Goal: Find specific page/section: Find specific page/section

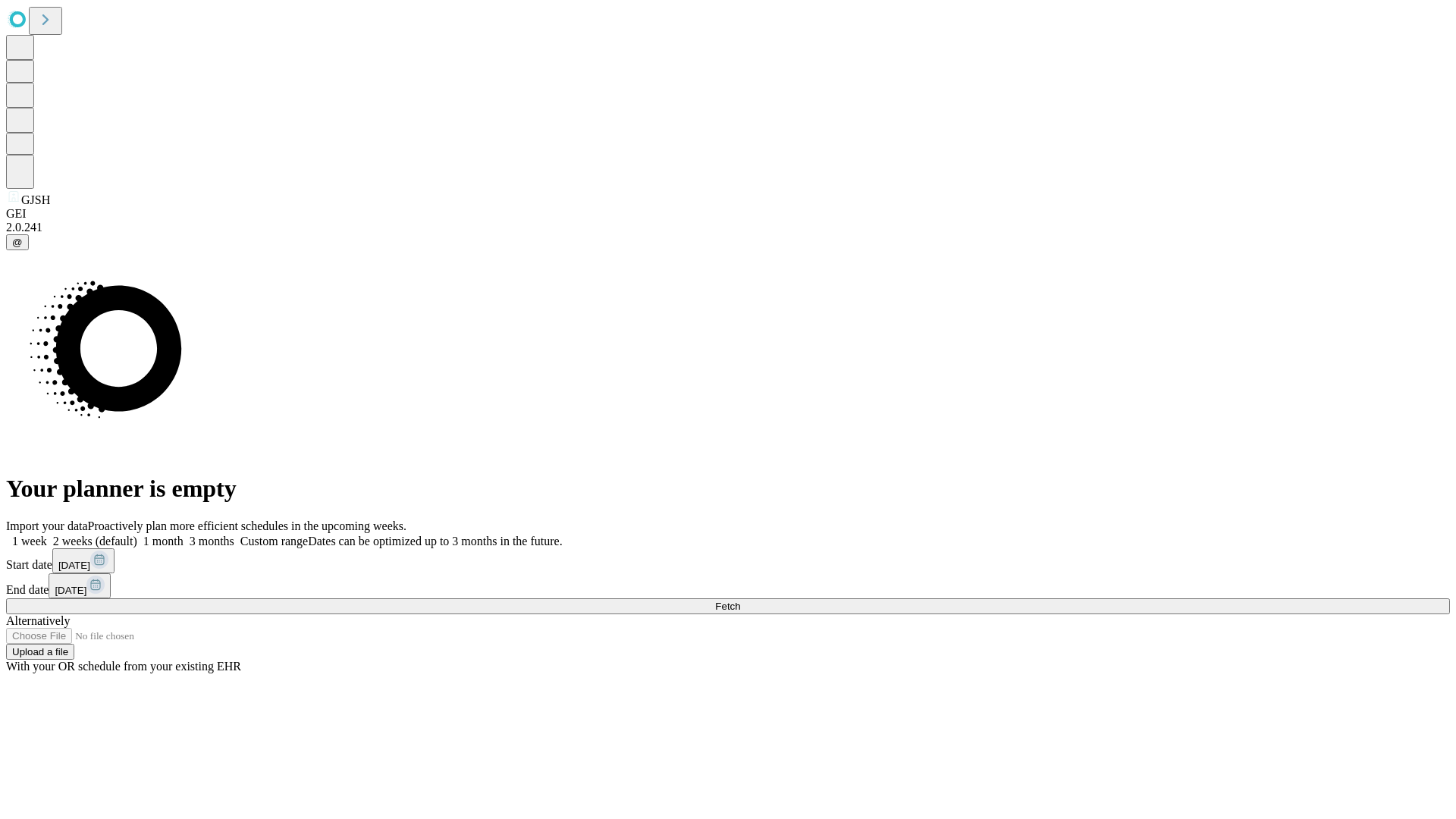
click at [741, 600] on span "Fetch" at bounding box center [728, 605] width 25 height 12
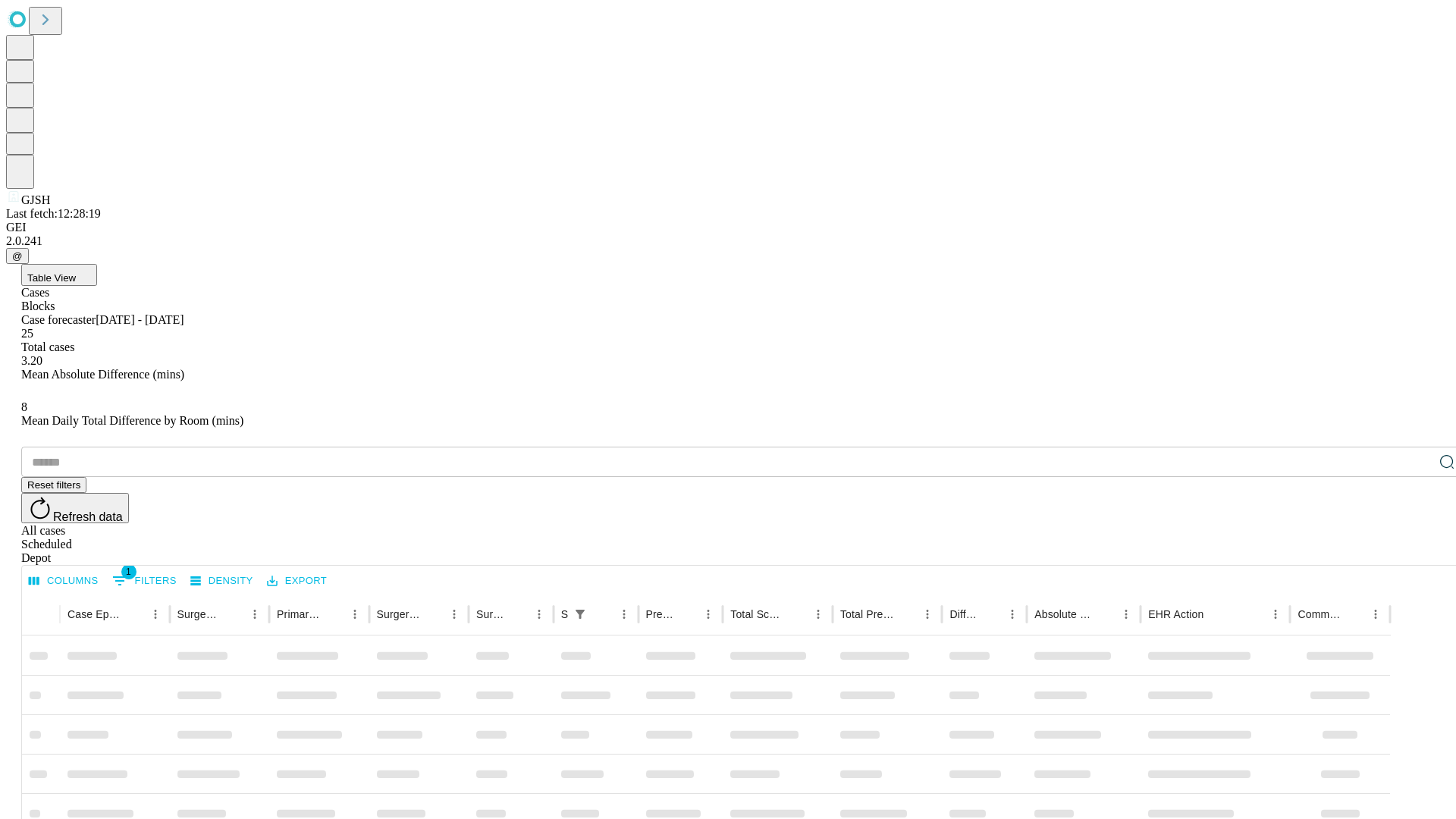
click at [1417, 551] on div "Depot" at bounding box center [742, 557] width 1444 height 14
